Goal: Navigation & Orientation: Find specific page/section

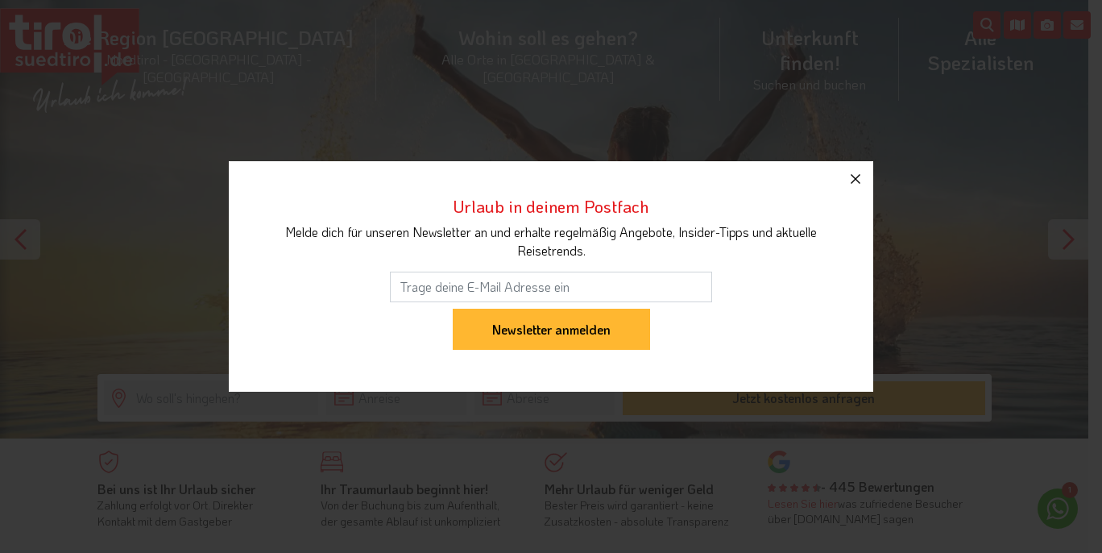
click at [855, 187] on icon "button" at bounding box center [855, 178] width 19 height 19
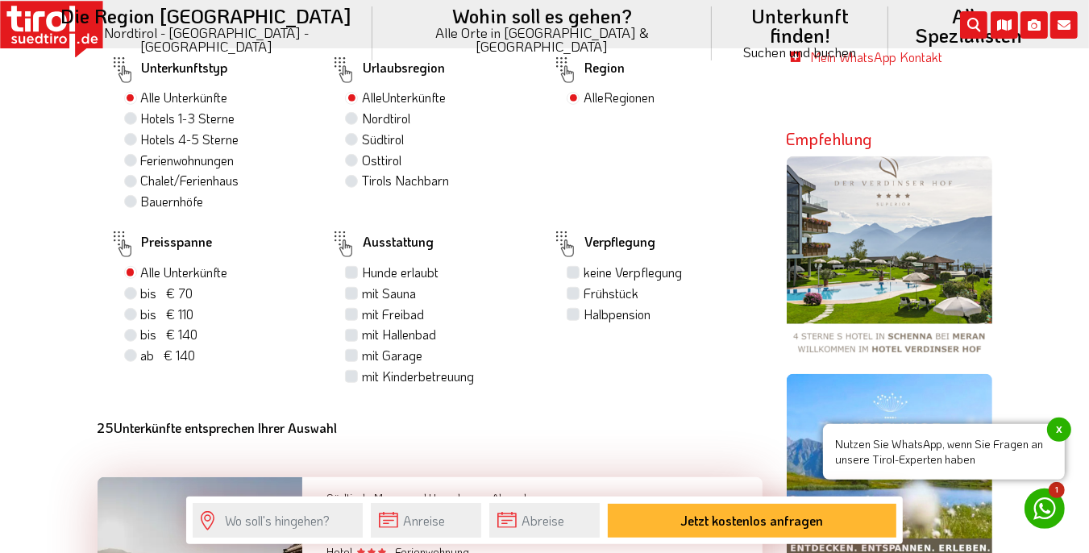
scroll to position [935, 0]
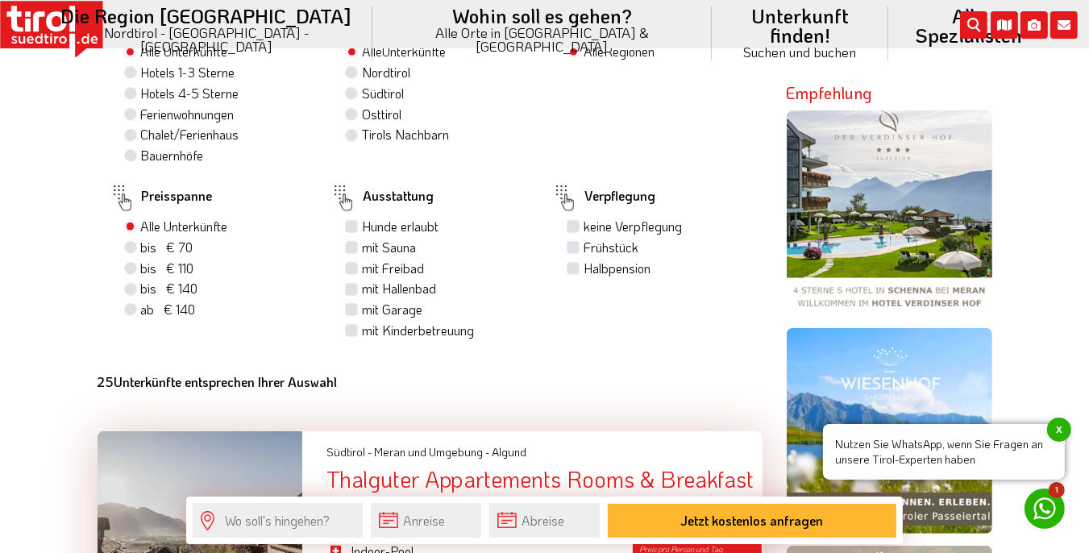
click at [581, 217] on div "keine Verpflegung" at bounding box center [657, 227] width 183 height 21
click at [583, 218] on label "keine Verpflegung" at bounding box center [632, 227] width 98 height 18
click at [579, 221] on input "keine Verpflegung" at bounding box center [575, 226] width 10 height 10
checkbox input "true"
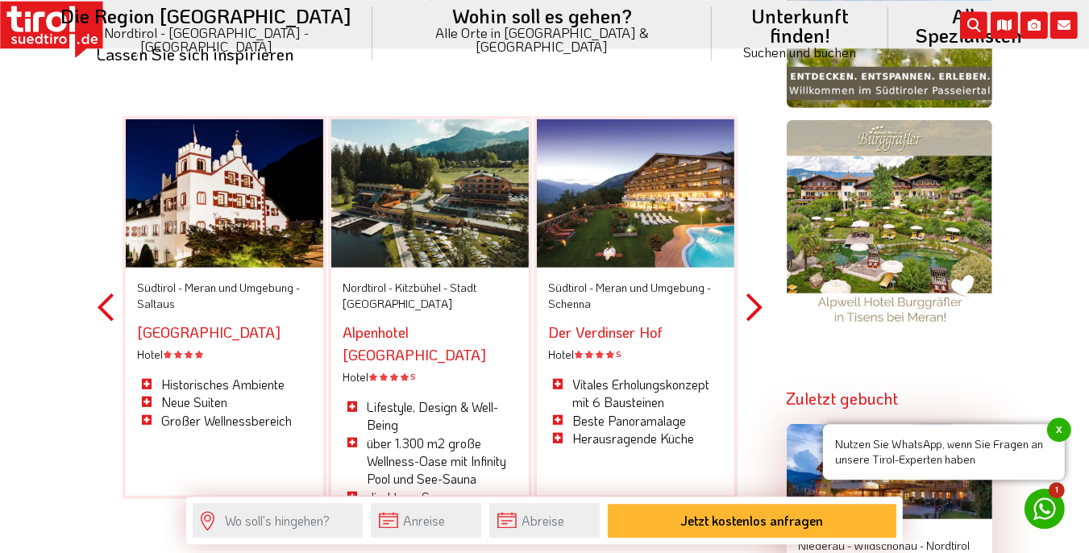
scroll to position [1361, 0]
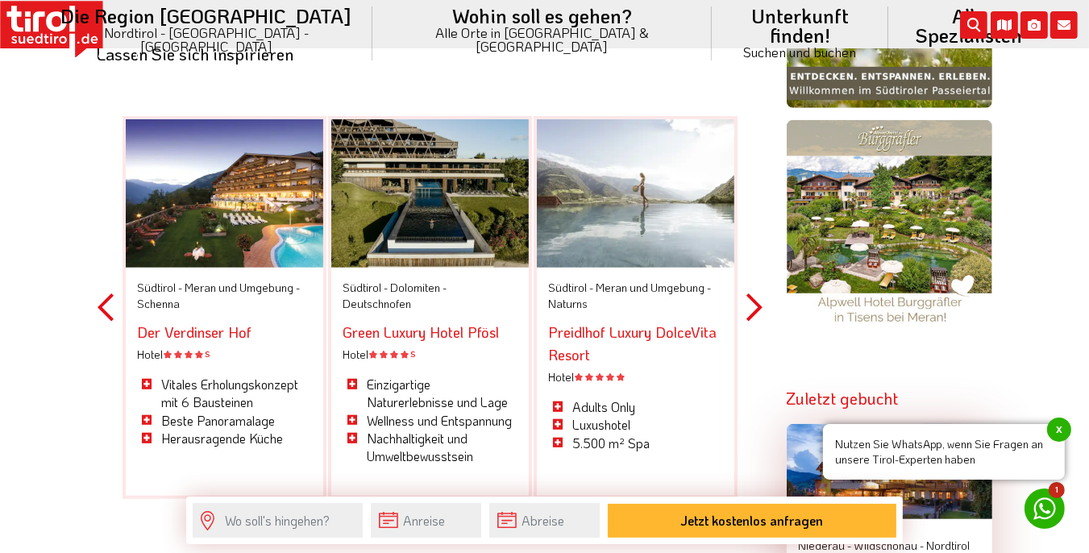
click at [754, 298] on button "Next" at bounding box center [754, 307] width 16 height 473
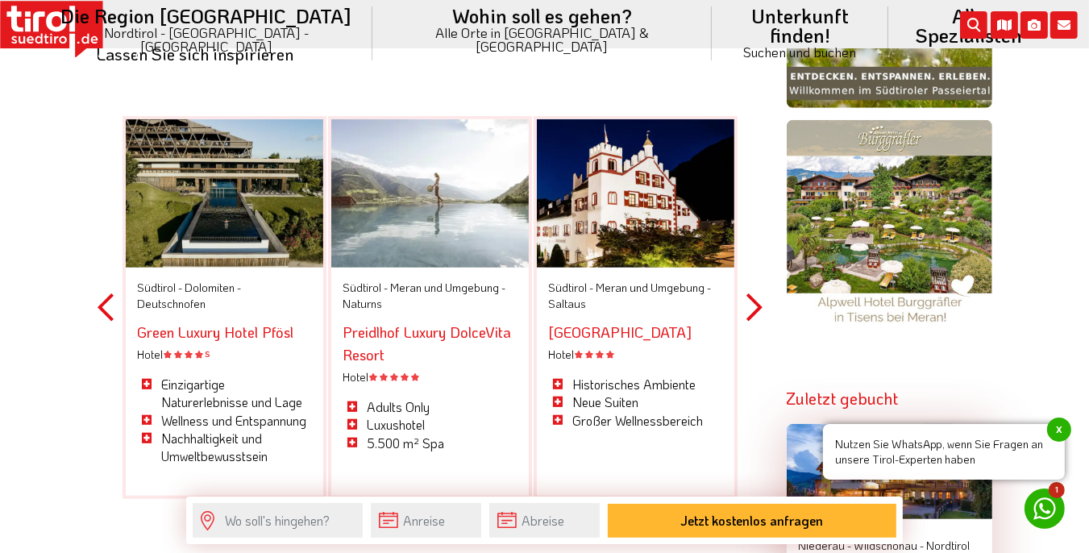
click at [754, 298] on button "Next" at bounding box center [754, 307] width 16 height 473
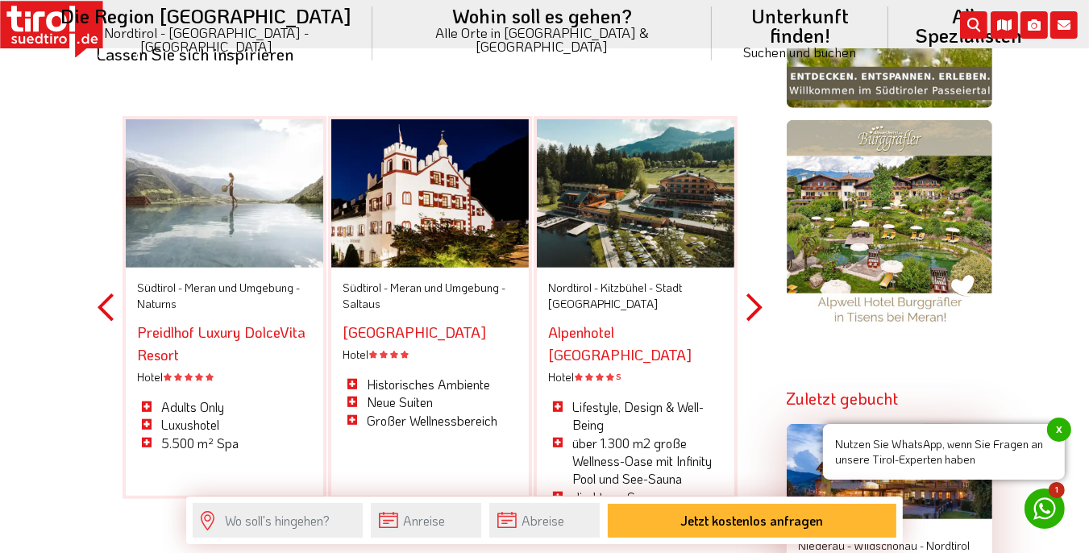
click at [754, 298] on button "Next" at bounding box center [754, 307] width 16 height 473
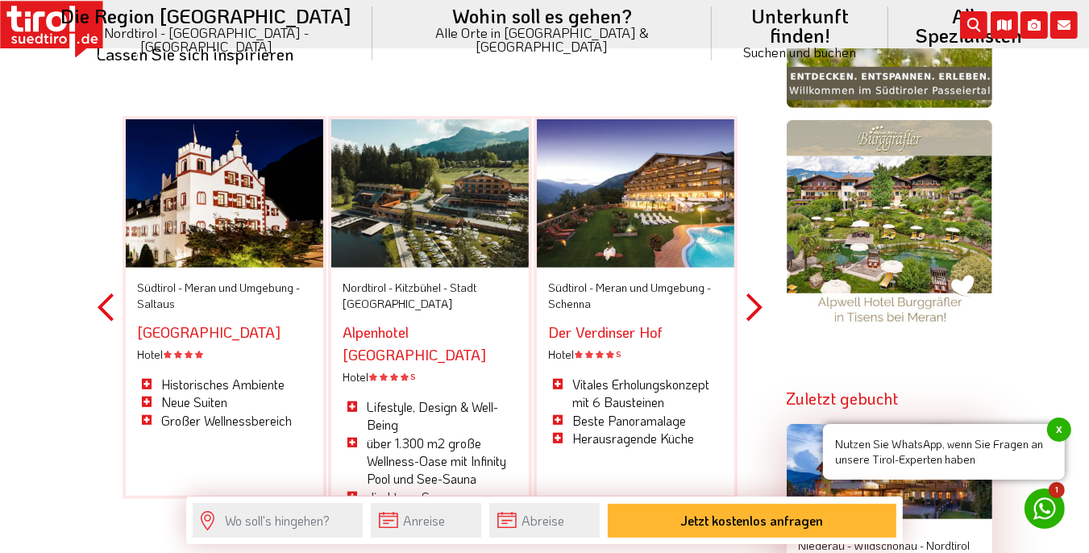
click at [754, 298] on button "Next" at bounding box center [754, 307] width 16 height 473
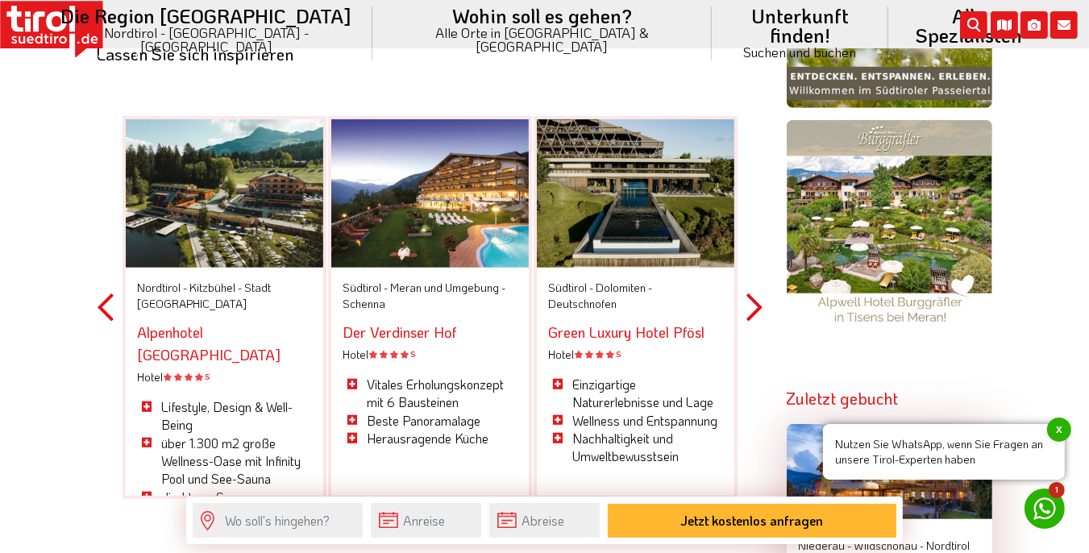
click at [754, 298] on button "Next" at bounding box center [754, 307] width 16 height 473
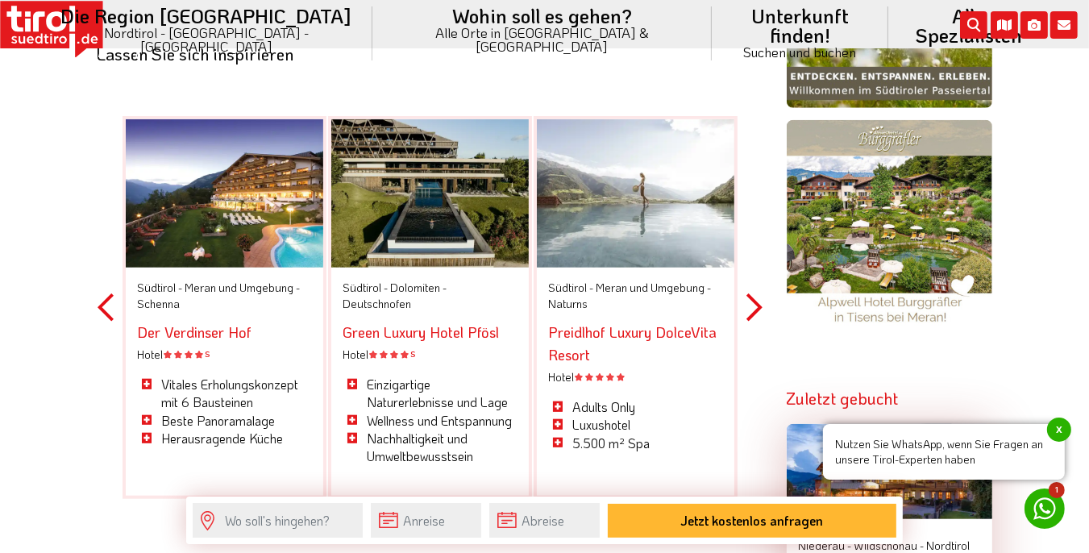
click at [754, 298] on button "Next" at bounding box center [754, 307] width 16 height 473
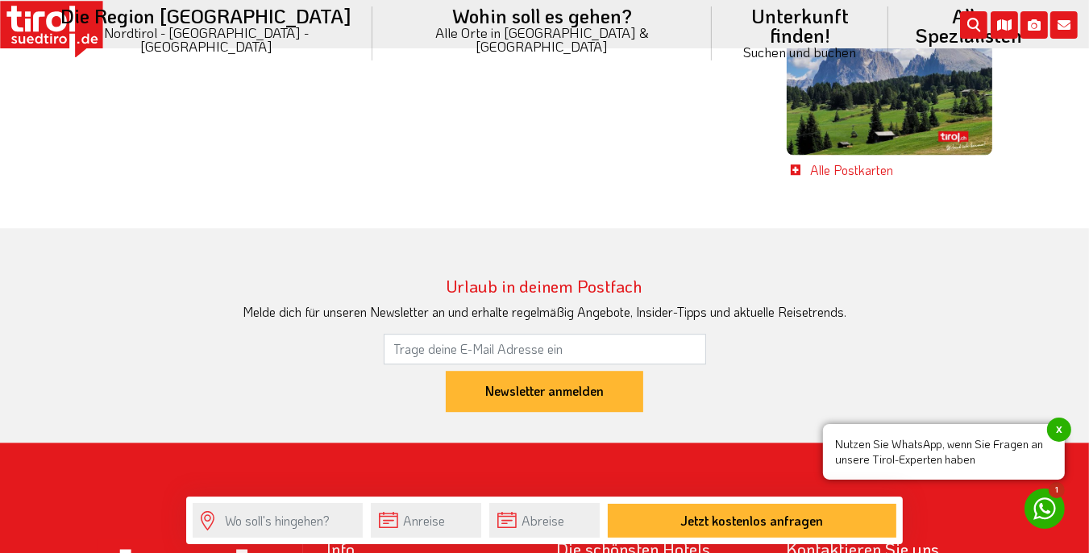
scroll to position [4193, 0]
